Goal: Information Seeking & Learning: Learn about a topic

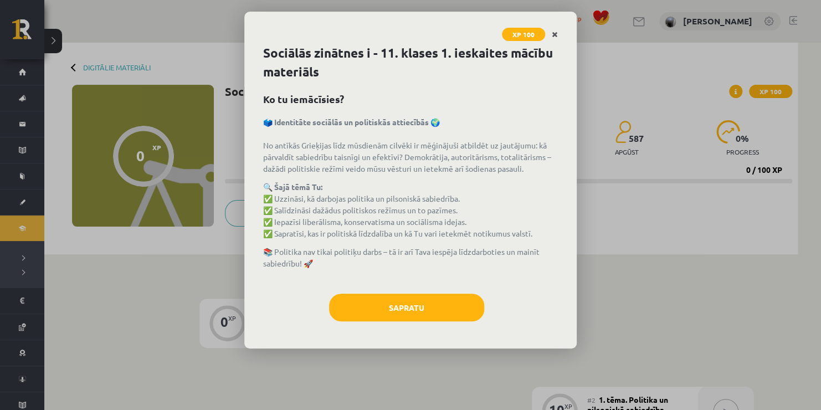
click at [555, 33] on icon "Close" at bounding box center [555, 35] width 6 height 8
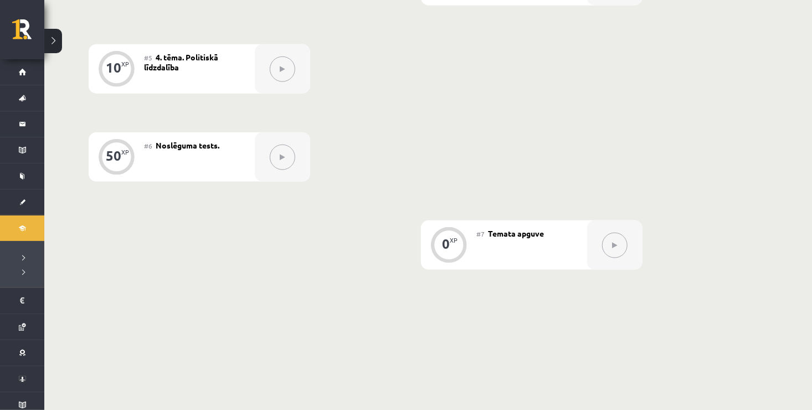
scroll to position [661, 0]
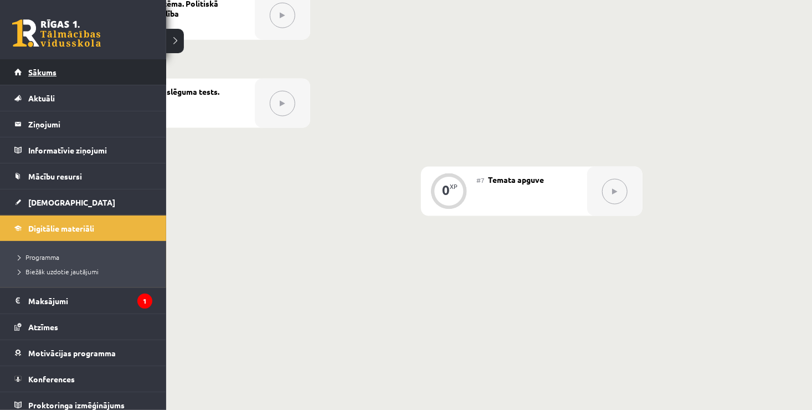
click at [37, 68] on span "Sākums" at bounding box center [42, 72] width 28 height 10
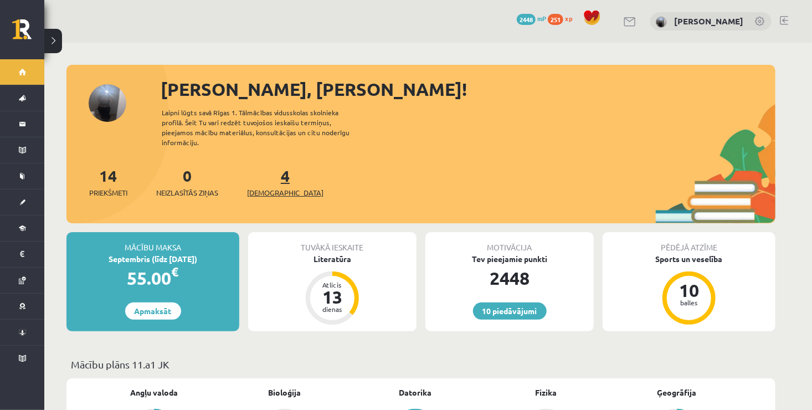
click at [264, 187] on span "[DEMOGRAPHIC_DATA]" at bounding box center [285, 192] width 76 height 11
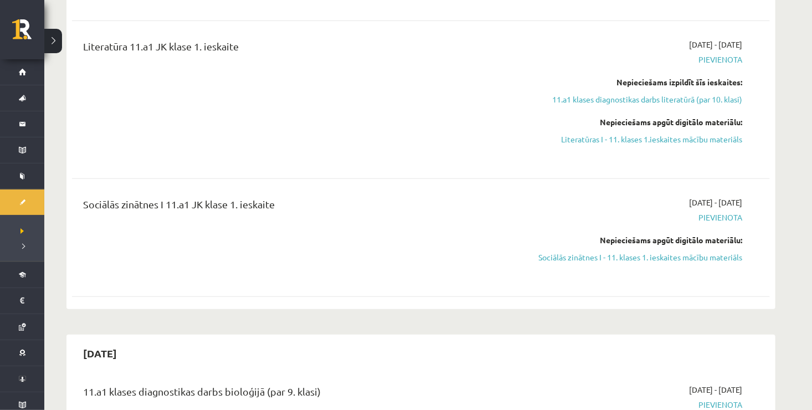
scroll to position [326, 0]
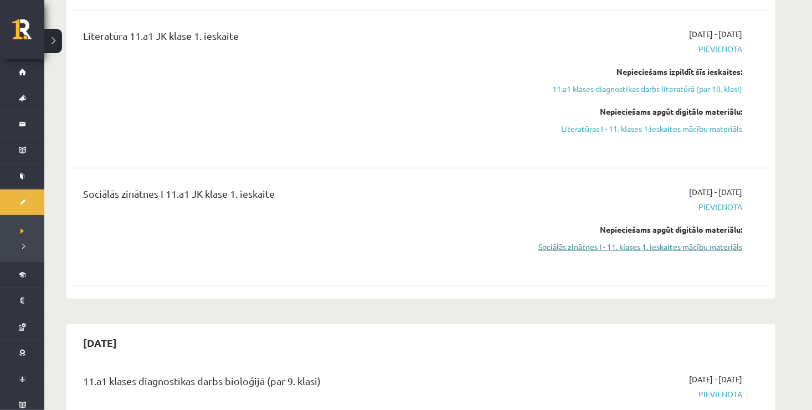
click at [652, 247] on link "Sociālās zinātnes I - 11. klases 1. ieskaites mācību materiāls" at bounding box center [638, 247] width 209 height 12
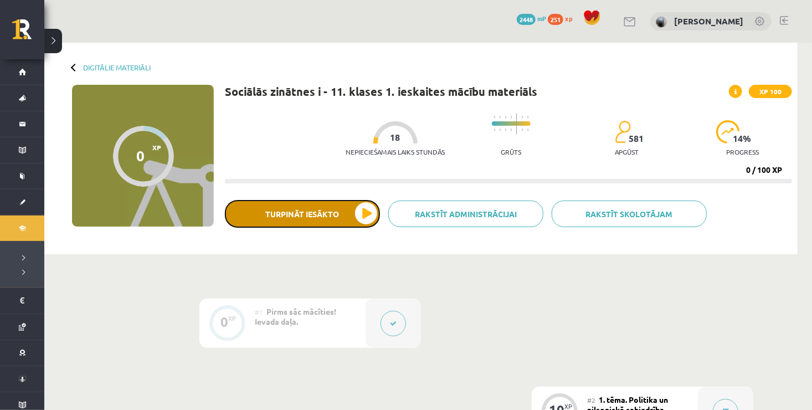
click at [328, 210] on button "Turpināt iesākto" at bounding box center [302, 214] width 155 height 28
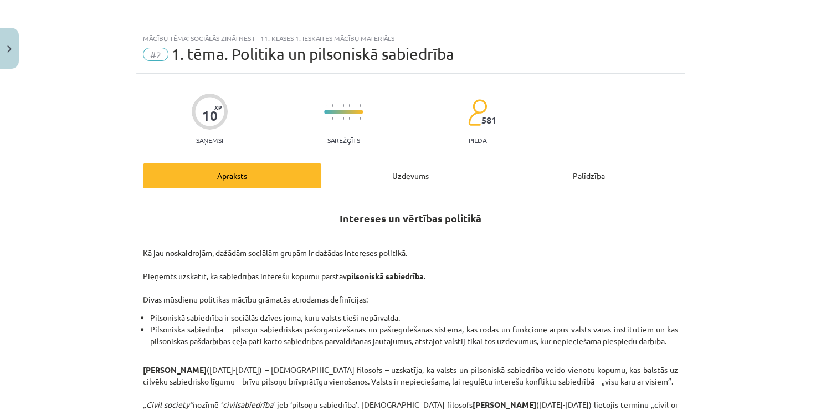
drag, startPoint x: 812, startPoint y: 72, endPoint x: 801, endPoint y: 58, distance: 18.2
click at [801, 58] on div "Mācību tēma: Sociālās zinātnes i - 11. klases 1. ieskaites mācību materiāls #2 …" at bounding box center [410, 205] width 821 height 410
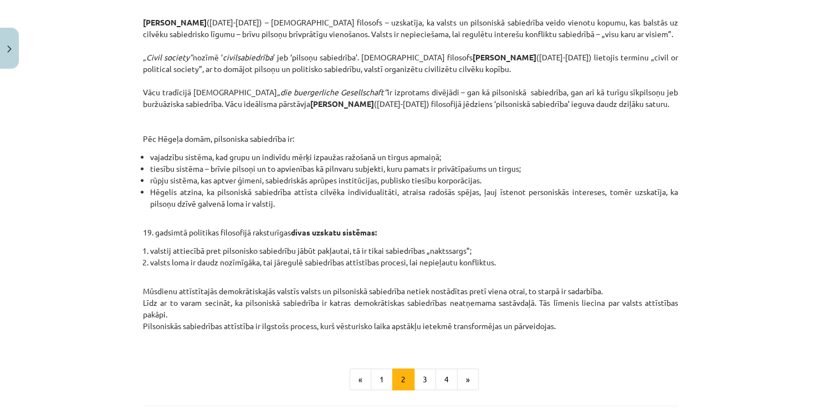
scroll to position [348, 0]
drag, startPoint x: 820, startPoint y: 149, endPoint x: 734, endPoint y: 172, distance: 89.7
click at [734, 172] on div "Mācību tēma: Sociālās zinātnes i - 11. klases 1. ieskaites mācību materiāls #2 …" at bounding box center [410, 205] width 821 height 410
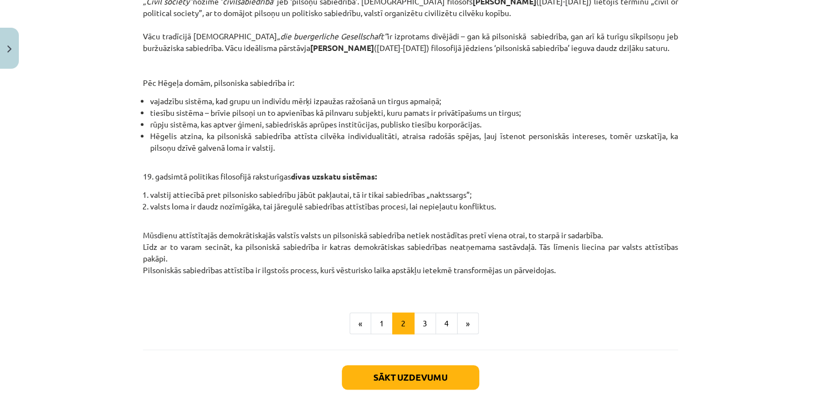
scroll to position [411, 0]
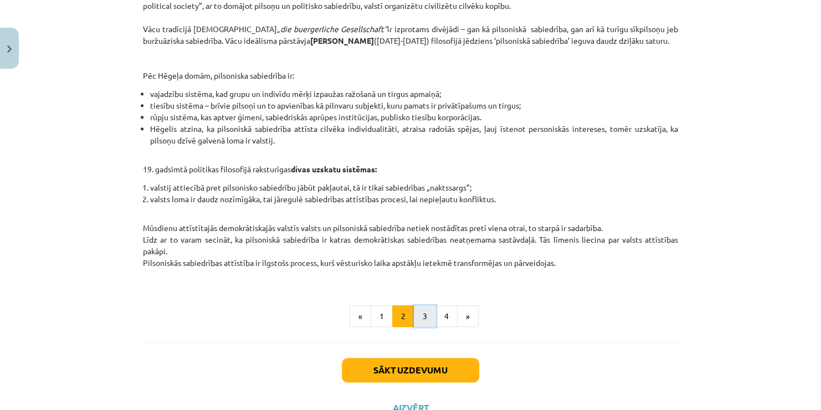
click at [417, 326] on button "3" at bounding box center [425, 316] width 22 height 22
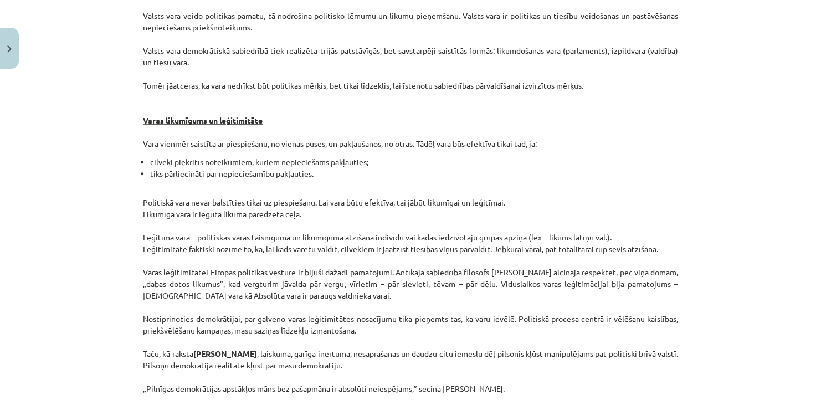
scroll to position [427, 0]
